Goal: Navigation & Orientation: Find specific page/section

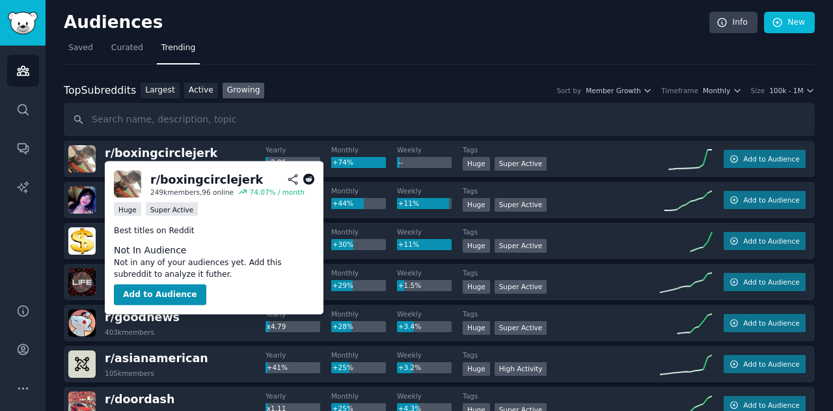
click at [308, 178] on icon at bounding box center [309, 180] width 12 height 12
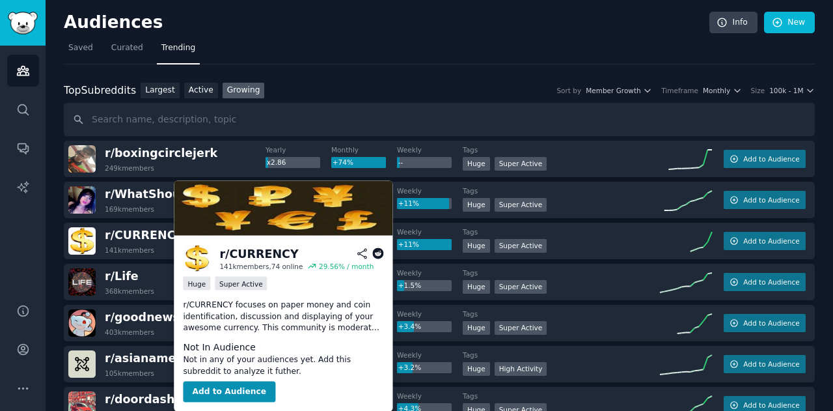
click at [382, 252] on icon at bounding box center [378, 254] width 12 height 12
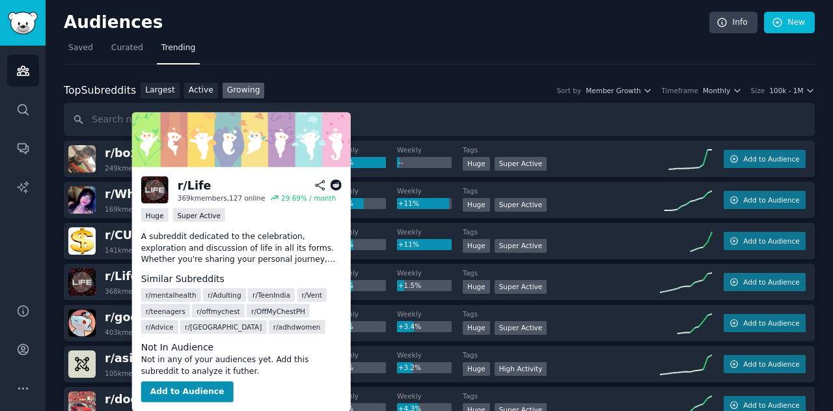
click at [334, 187] on icon at bounding box center [336, 186] width 12 height 12
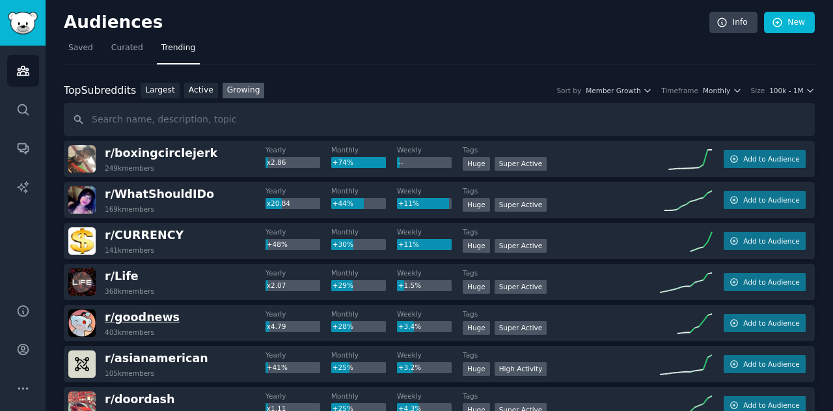
click at [140, 319] on span "r/ goodnews" at bounding box center [142, 316] width 75 height 13
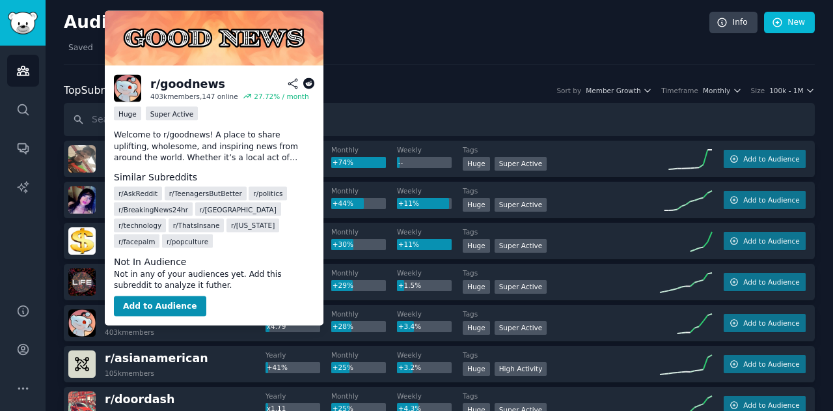
click at [308, 83] on icon at bounding box center [309, 84] width 12 height 12
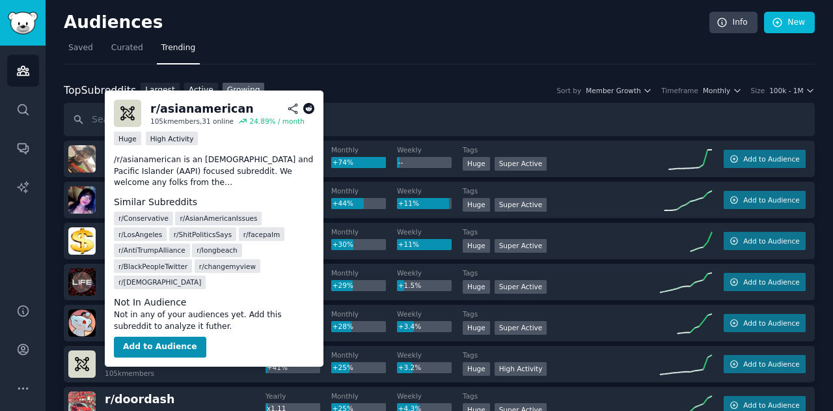
click at [311, 108] on icon at bounding box center [309, 109] width 12 height 12
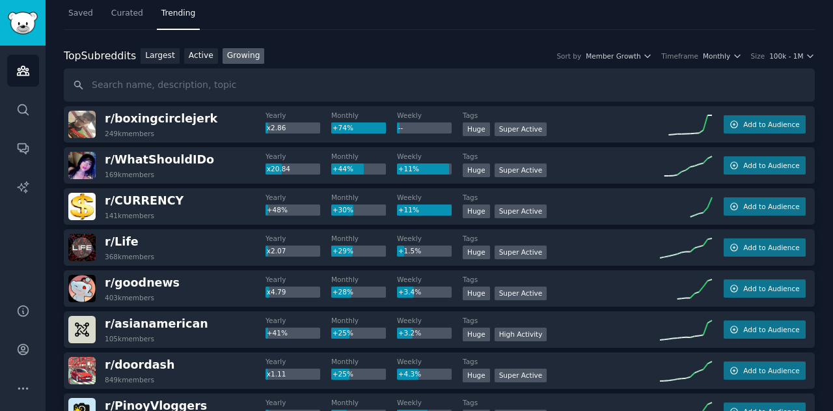
scroll to position [94, 0]
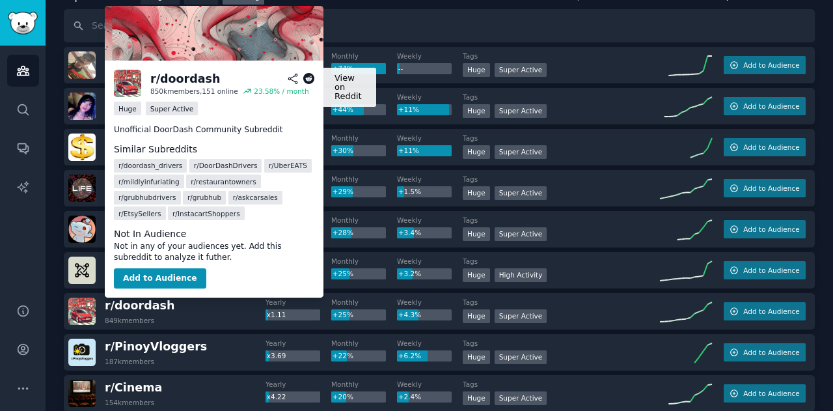
click at [307, 81] on icon at bounding box center [309, 79] width 12 height 12
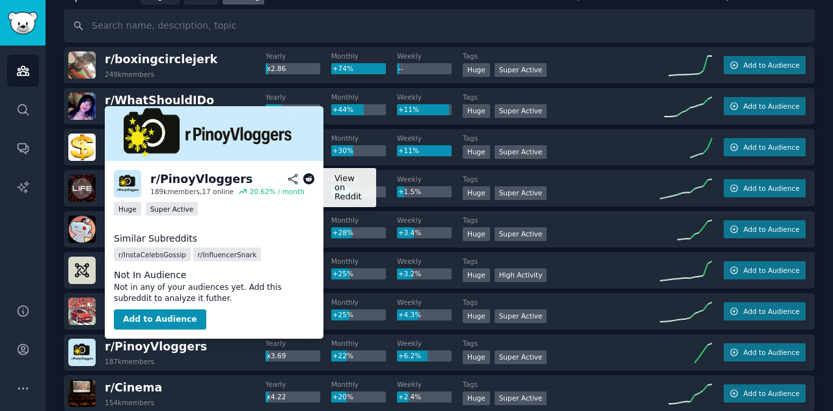
click at [308, 183] on icon at bounding box center [309, 179] width 12 height 12
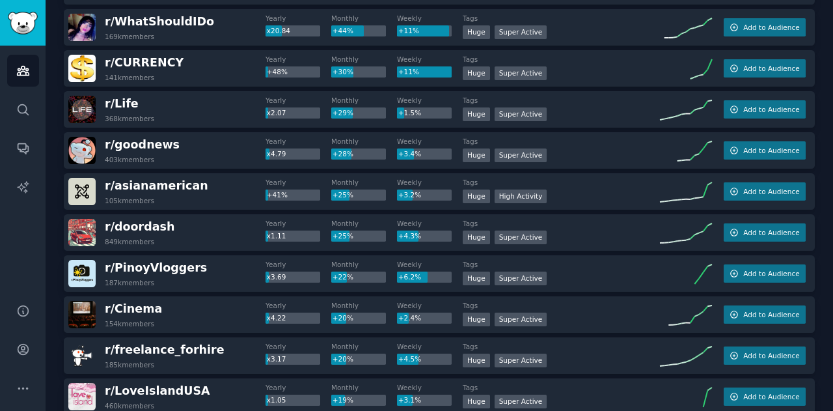
scroll to position [176, 0]
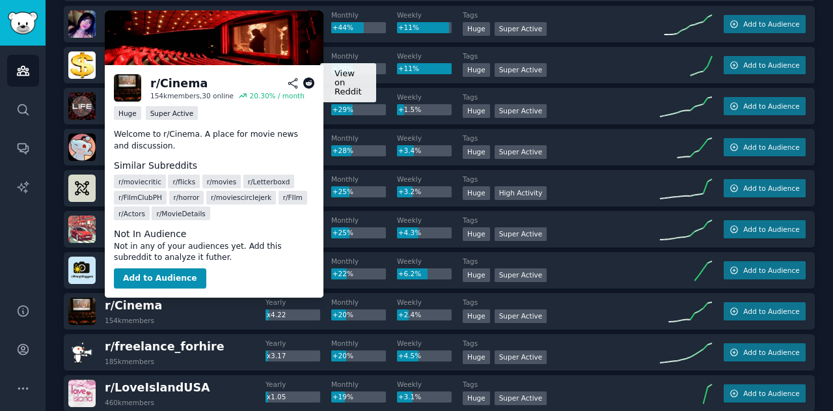
click at [308, 82] on icon at bounding box center [309, 83] width 12 height 12
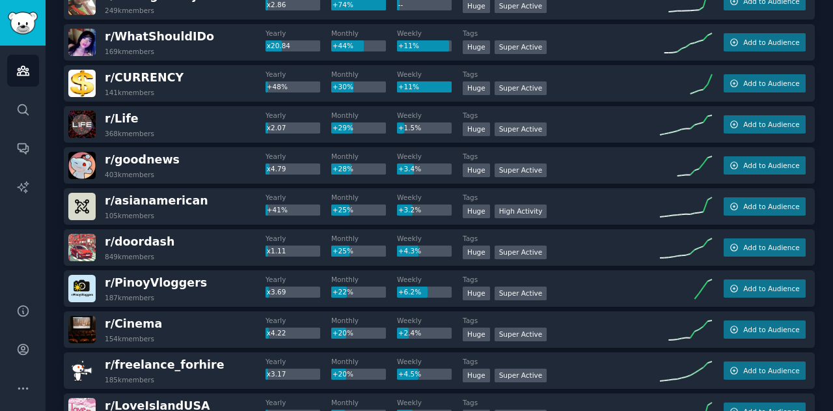
scroll to position [161, 0]
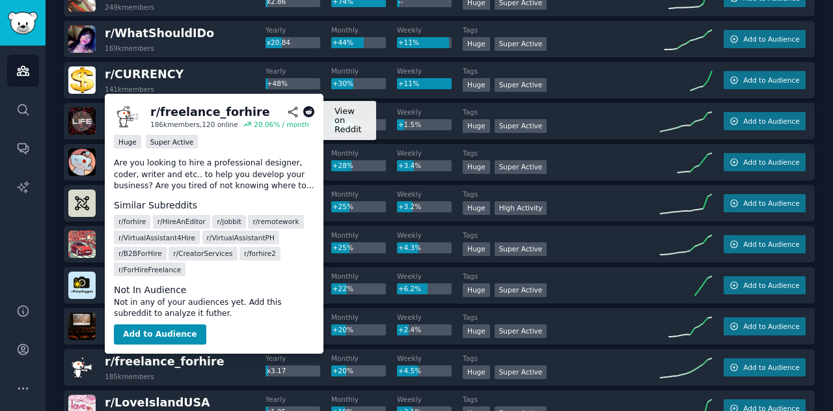
click at [308, 116] on icon at bounding box center [309, 112] width 12 height 12
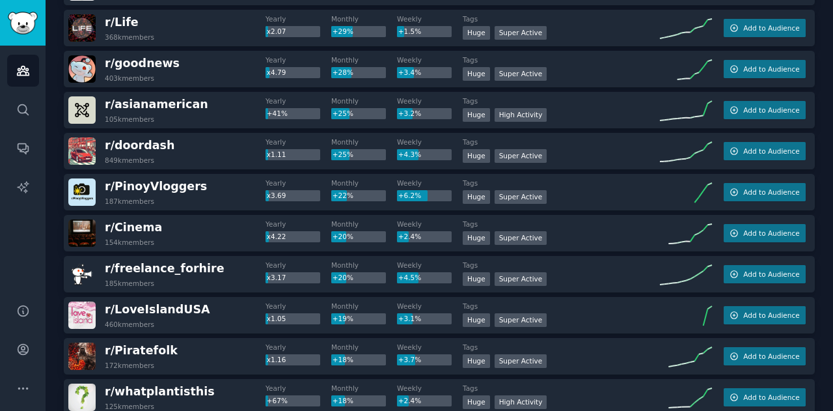
scroll to position [258, 0]
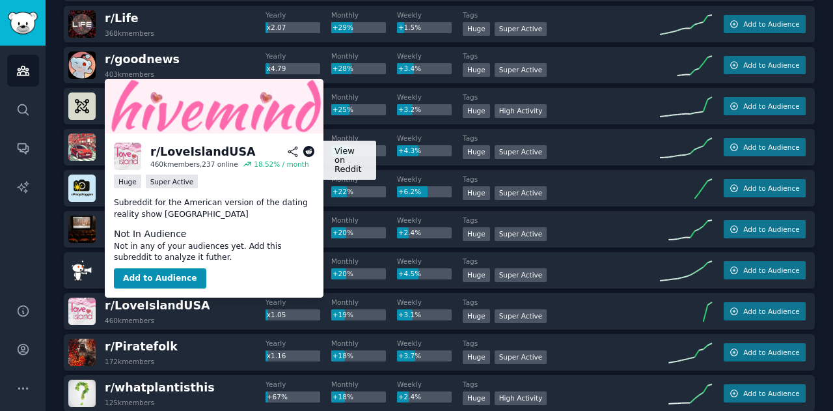
click at [307, 150] on icon at bounding box center [309, 152] width 12 height 12
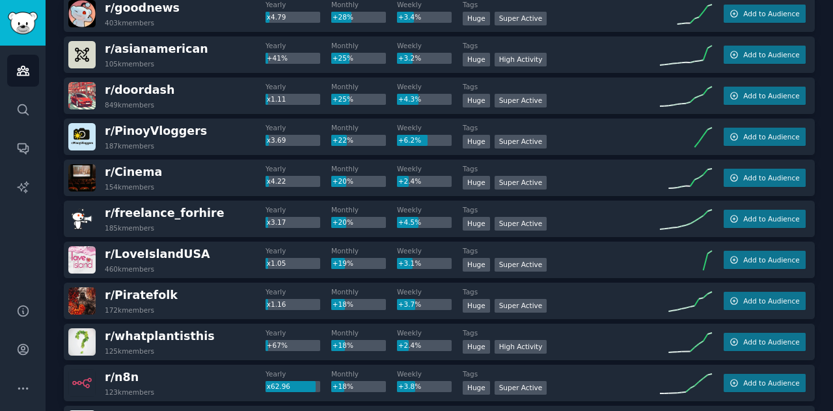
scroll to position [314, 0]
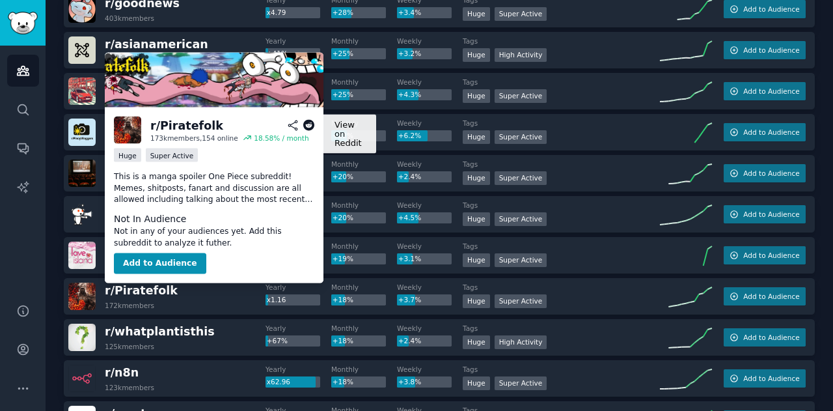
click at [309, 127] on icon at bounding box center [309, 126] width 12 height 12
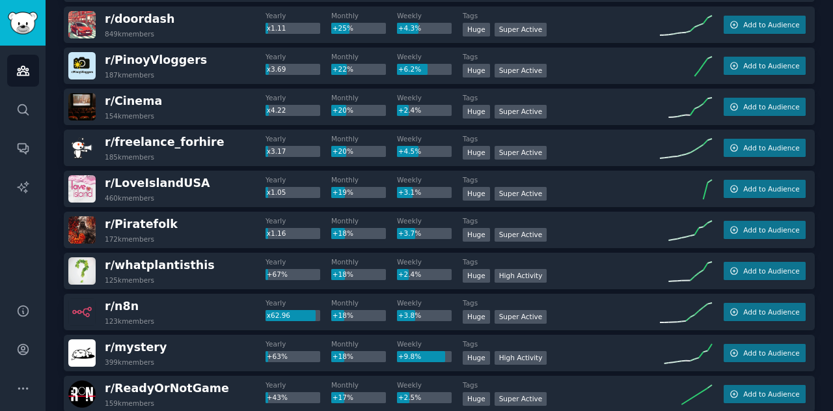
scroll to position [383, 0]
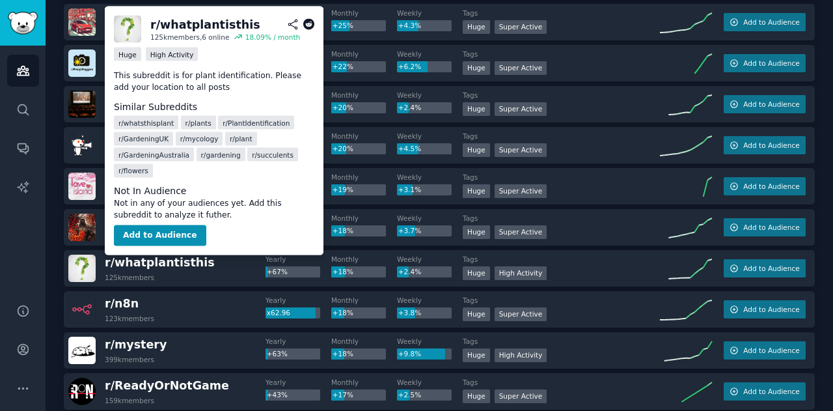
click at [308, 25] on icon at bounding box center [309, 25] width 12 height 12
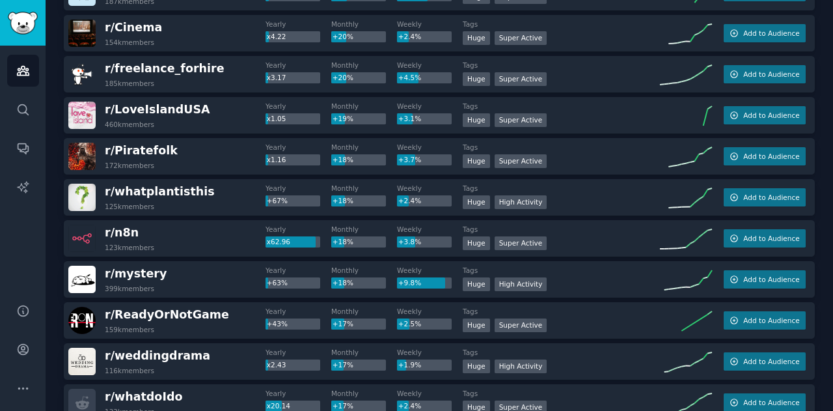
scroll to position [458, 0]
